Goal: Task Accomplishment & Management: Use online tool/utility

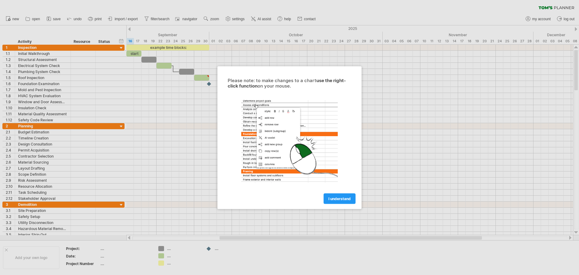
click at [346, 200] on span "I understand" at bounding box center [339, 198] width 22 height 5
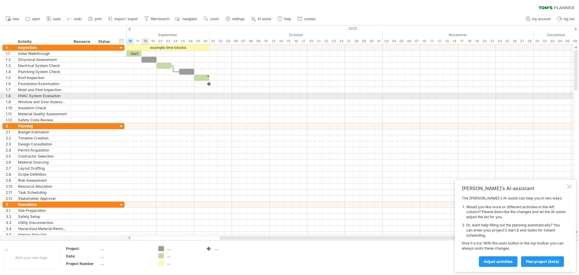
click at [142, 95] on div at bounding box center [349, 96] width 447 height 6
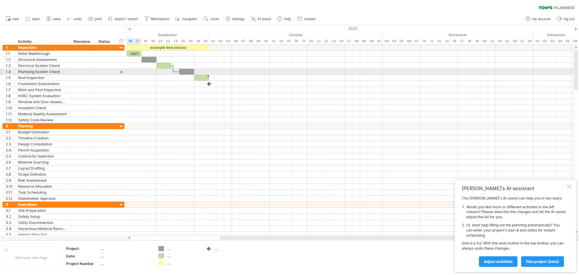
click at [139, 73] on div at bounding box center [349, 72] width 447 height 6
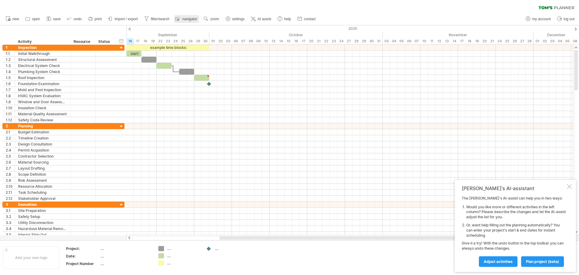
click at [185, 22] on link "navigator" at bounding box center [186, 19] width 25 height 8
click at [181, 19] on div at bounding box center [178, 19] width 6 height 6
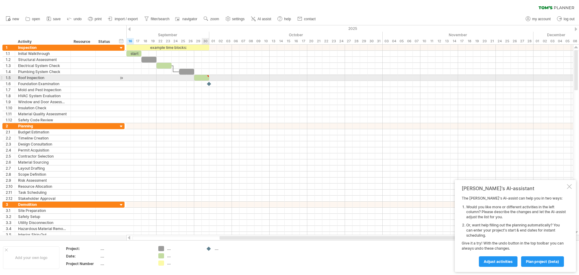
type textarea "**********"
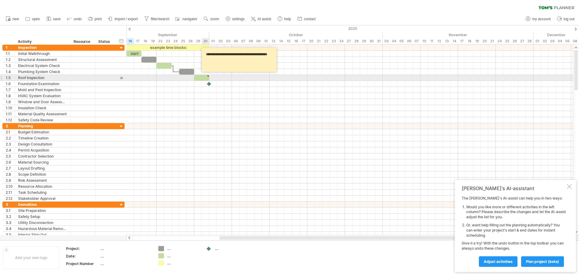
click at [207, 75] on div at bounding box center [208, 76] width 3 height 3
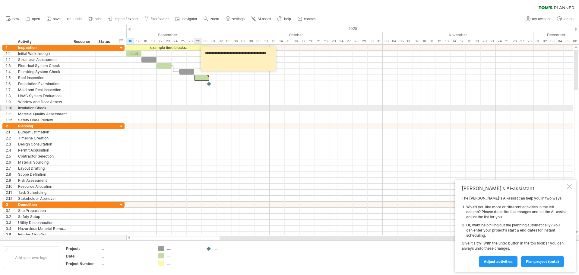
click at [196, 108] on div at bounding box center [349, 108] width 447 height 6
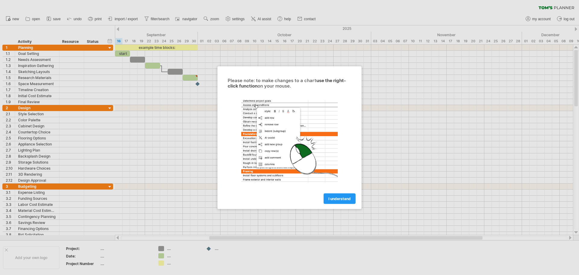
click at [340, 191] on div "I understand" at bounding box center [290, 195] width 136 height 15
click at [343, 194] on link "I understand" at bounding box center [340, 198] width 32 height 11
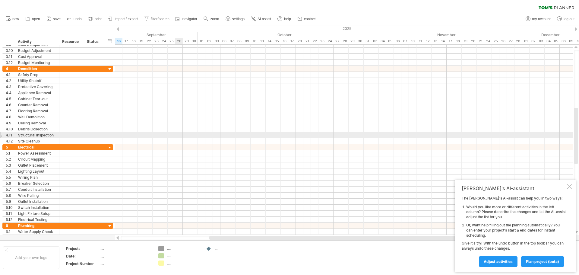
click at [177, 178] on div at bounding box center [344, 177] width 458 height 6
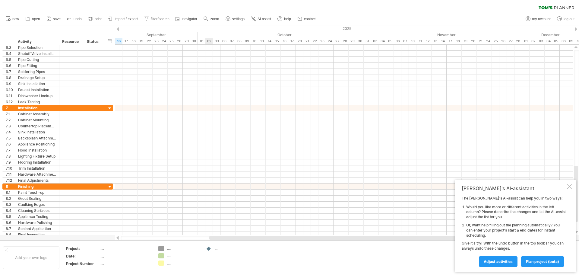
click at [209, 147] on div at bounding box center [344, 144] width 458 height 6
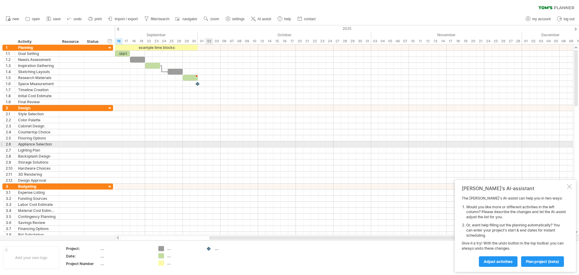
click at [206, 147] on div at bounding box center [344, 150] width 458 height 6
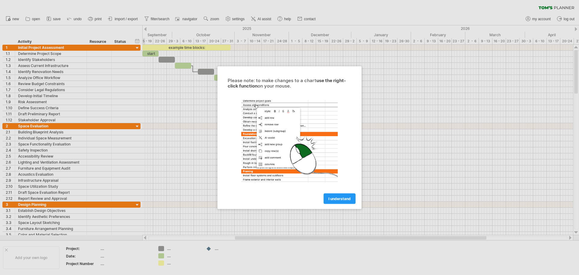
drag, startPoint x: 341, startPoint y: 200, endPoint x: 337, endPoint y: 199, distance: 4.6
click at [341, 200] on span "I understand" at bounding box center [339, 198] width 22 height 5
